Goal: Task Accomplishment & Management: Manage account settings

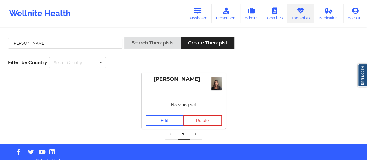
type input "[PERSON_NAME]"
click at [124, 37] on button "Search Therapists" at bounding box center [152, 43] width 56 height 12
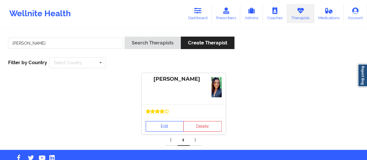
drag, startPoint x: 161, startPoint y: 105, endPoint x: 158, endPoint y: 128, distance: 22.7
click at [158, 128] on div "[PERSON_NAME] Edit Delete" at bounding box center [184, 103] width 84 height 61
click at [158, 128] on link "Edit" at bounding box center [165, 126] width 38 height 10
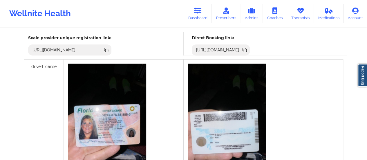
scroll to position [181, 0]
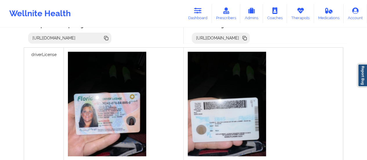
click at [247, 38] on icon at bounding box center [245, 38] width 3 height 3
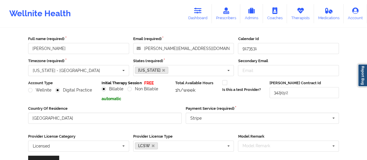
scroll to position [0, 0]
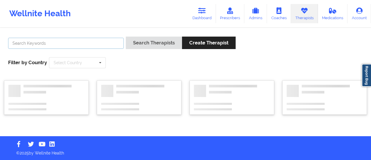
click at [95, 43] on input "text" at bounding box center [66, 43] width 116 height 11
type input "[PERSON_NAME]"
click at [126, 37] on button "Search Therapists" at bounding box center [154, 43] width 56 height 12
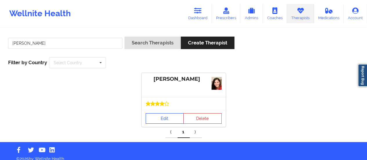
click at [153, 117] on link "Edit" at bounding box center [165, 118] width 38 height 10
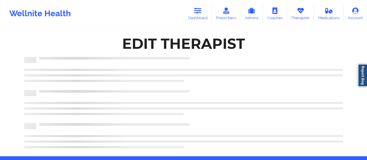
click at [153, 117] on div "Edit Therapist" at bounding box center [183, 91] width 327 height 119
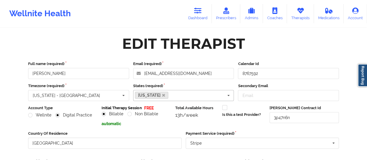
scroll to position [104, 0]
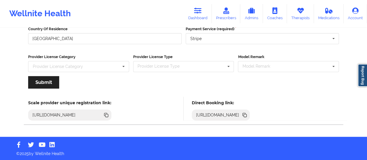
click at [246, 113] on icon at bounding box center [244, 114] width 3 height 3
